Goal: Task Accomplishment & Management: Use online tool/utility

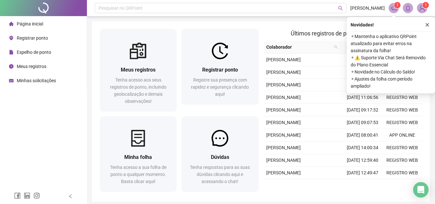
click at [37, 39] on span "Registrar ponto" at bounding box center [32, 37] width 31 height 5
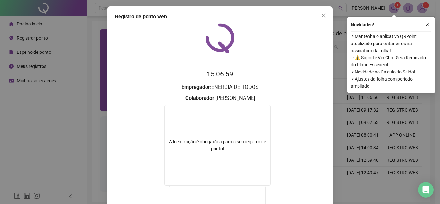
drag, startPoint x: 321, startPoint y: 14, endPoint x: 157, endPoint y: 37, distance: 166.0
click at [321, 14] on icon "close" at bounding box center [323, 15] width 5 height 5
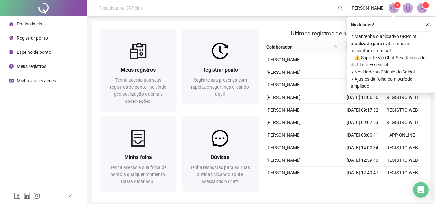
click at [41, 36] on span "Registrar ponto" at bounding box center [32, 37] width 31 height 5
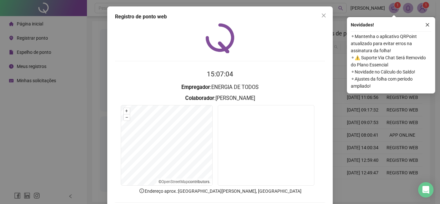
scroll to position [33, 0]
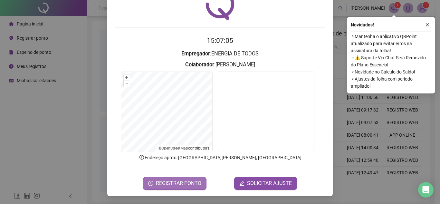
click at [187, 185] on span "REGISTRAR PONTO" at bounding box center [178, 183] width 45 height 8
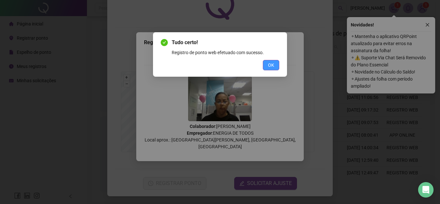
click at [275, 67] on button "OK" at bounding box center [271, 65] width 16 height 10
